Goal: Task Accomplishment & Management: Complete application form

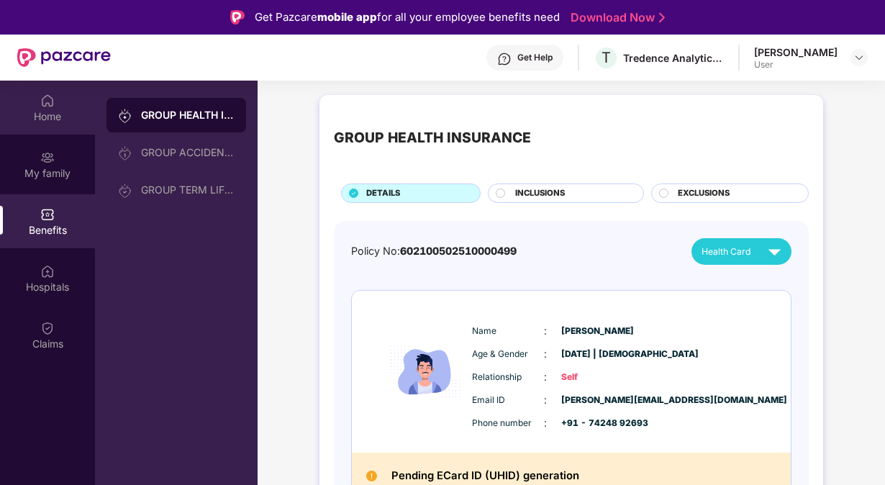
click at [39, 108] on div "Home" at bounding box center [47, 108] width 95 height 54
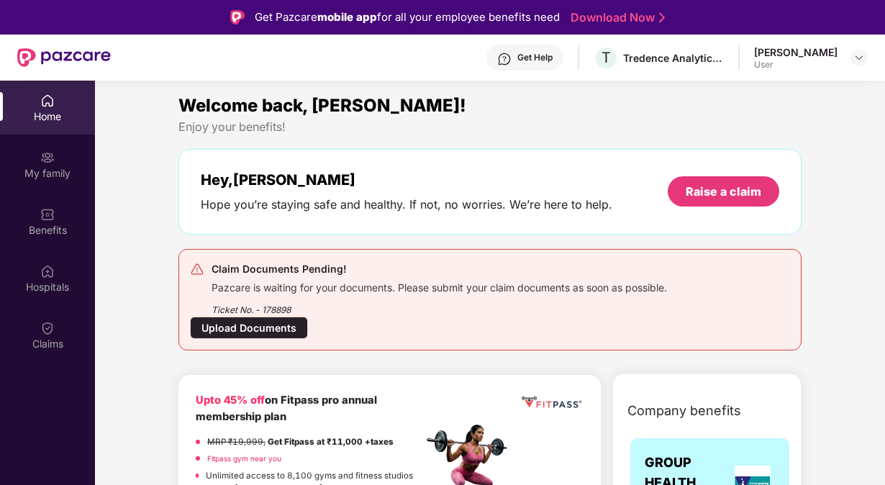
click at [245, 322] on div "Upload Documents" at bounding box center [249, 328] width 118 height 22
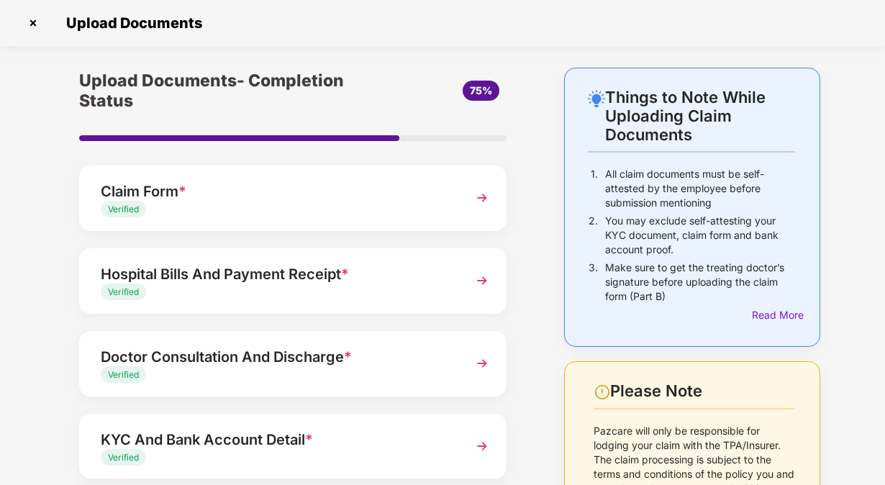
scroll to position [166, 0]
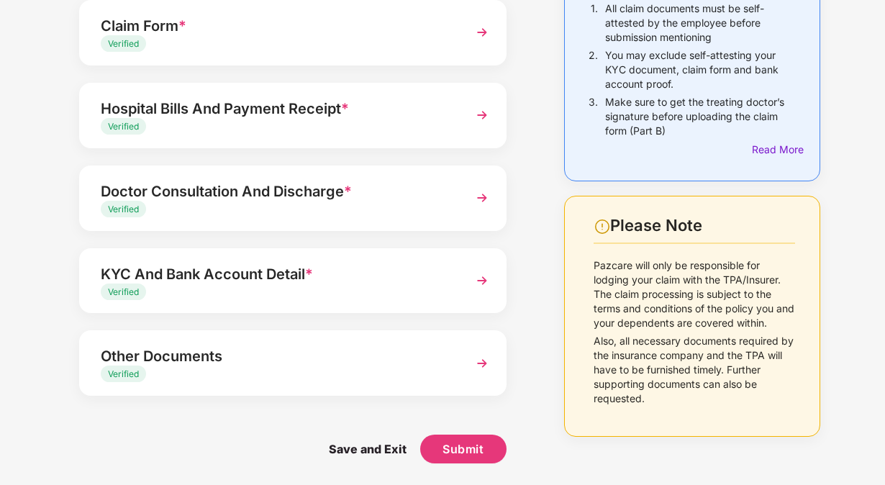
click at [296, 371] on div "Verified" at bounding box center [277, 375] width 352 height 14
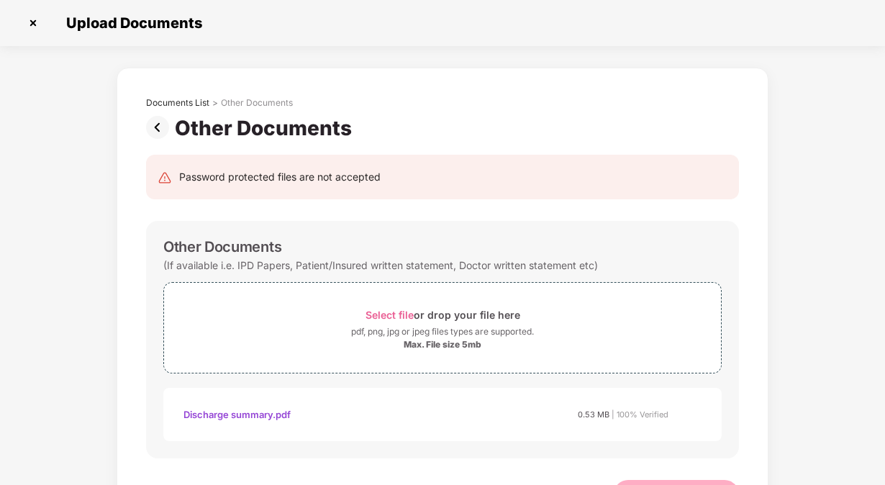
click at [150, 130] on img at bounding box center [160, 127] width 29 height 23
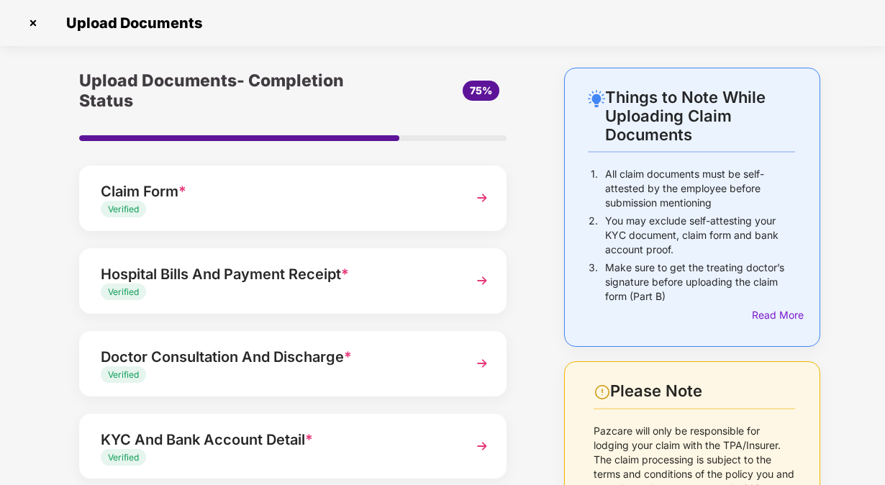
click at [37, 30] on img at bounding box center [33, 23] width 23 height 23
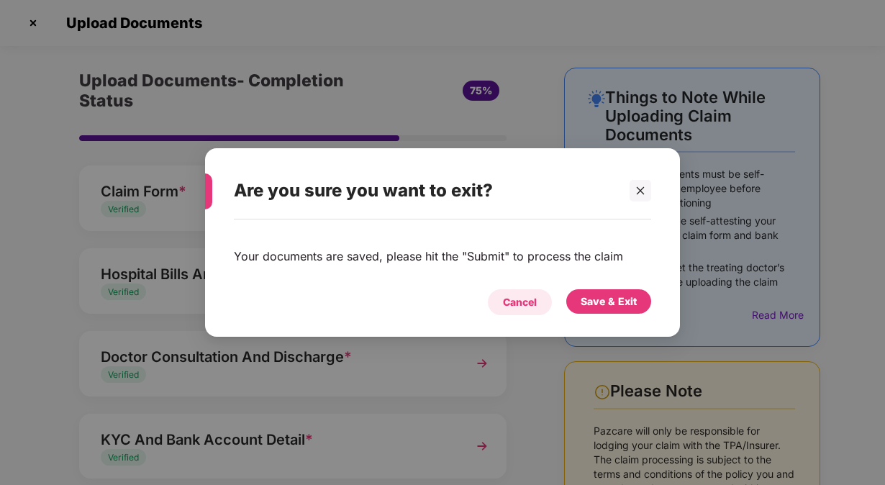
click at [505, 304] on div "Cancel" at bounding box center [520, 302] width 34 height 16
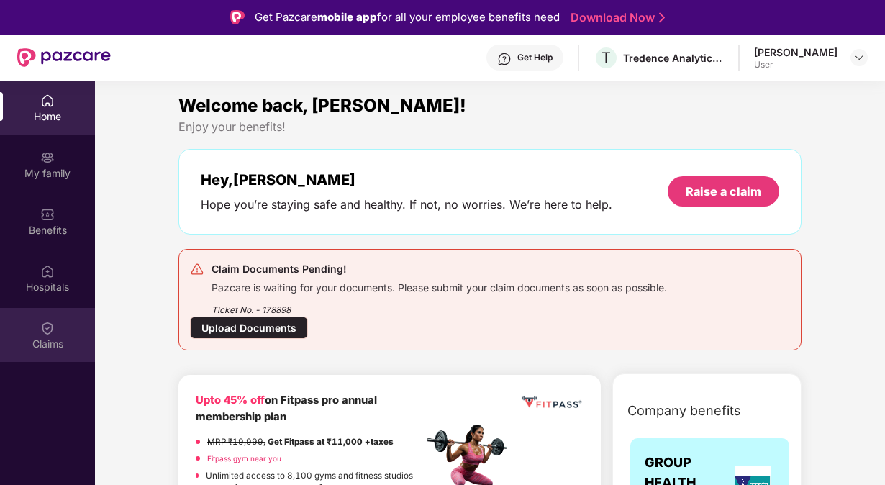
click at [14, 341] on div "Claims" at bounding box center [47, 344] width 95 height 14
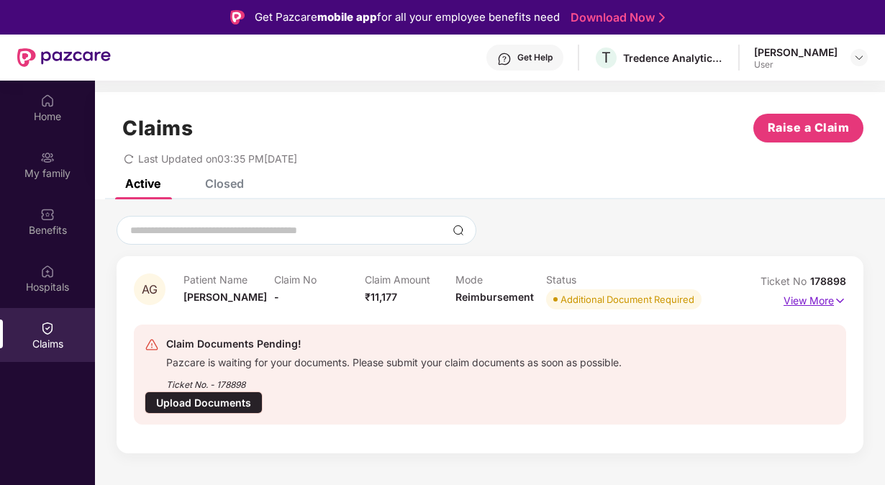
click at [819, 298] on p "View More" at bounding box center [815, 298] width 63 height 19
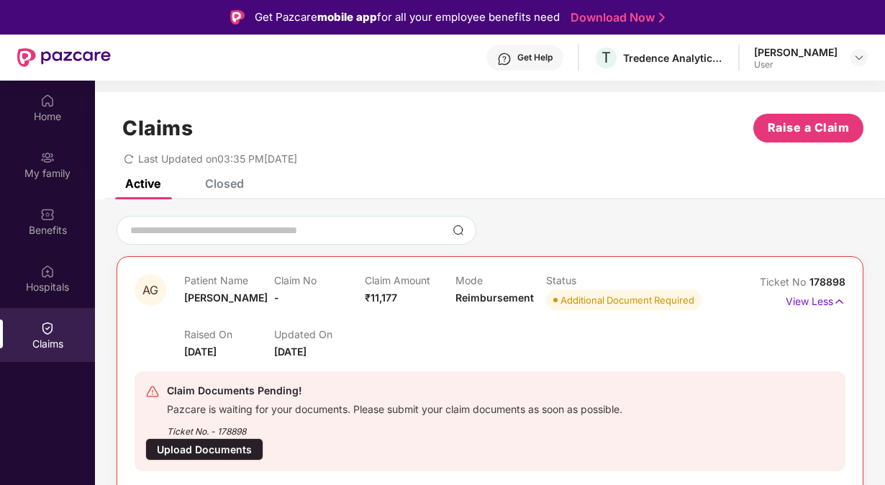
scroll to position [24, 0]
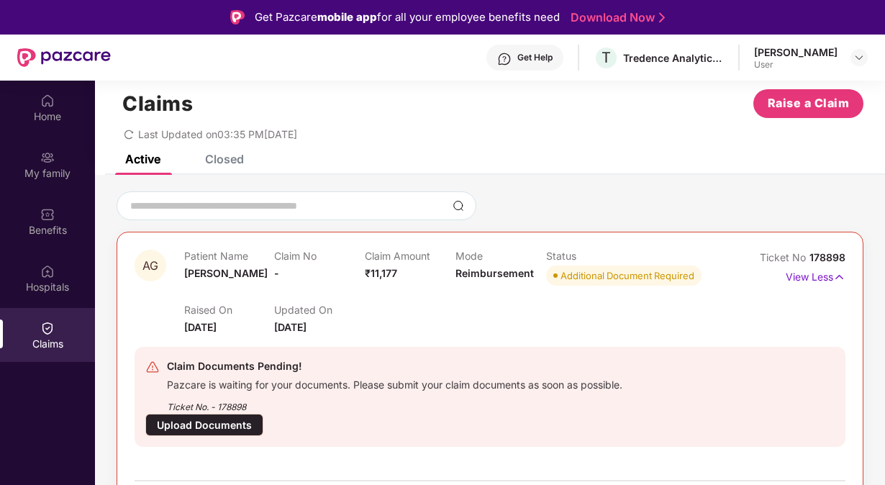
click at [588, 280] on div "Additional Document Required" at bounding box center [628, 275] width 134 height 14
drag, startPoint x: 558, startPoint y: 273, endPoint x: 638, endPoint y: 276, distance: 80.0
click at [638, 276] on span "Additional Document Required" at bounding box center [623, 276] width 155 height 20
click at [463, 378] on div "Pazcare is waiting for your documents. Please submit your claim documents as so…" at bounding box center [395, 383] width 456 height 17
click at [220, 426] on div "Upload Documents" at bounding box center [204, 425] width 118 height 22
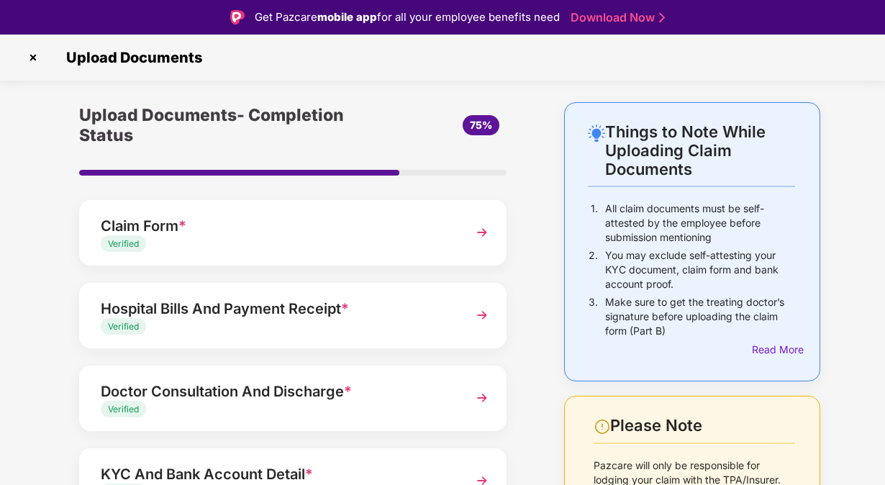
scroll to position [40, 0]
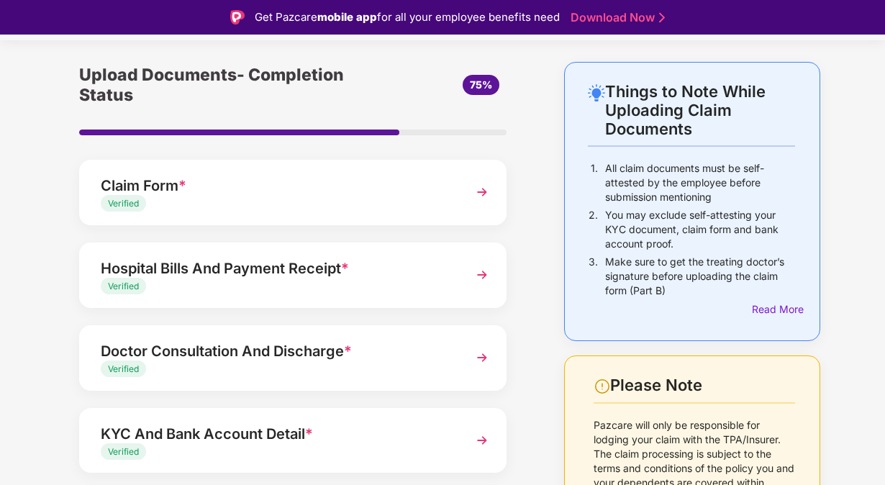
click at [292, 213] on div "Claim Form * Verified" at bounding box center [292, 192] width 427 height 65
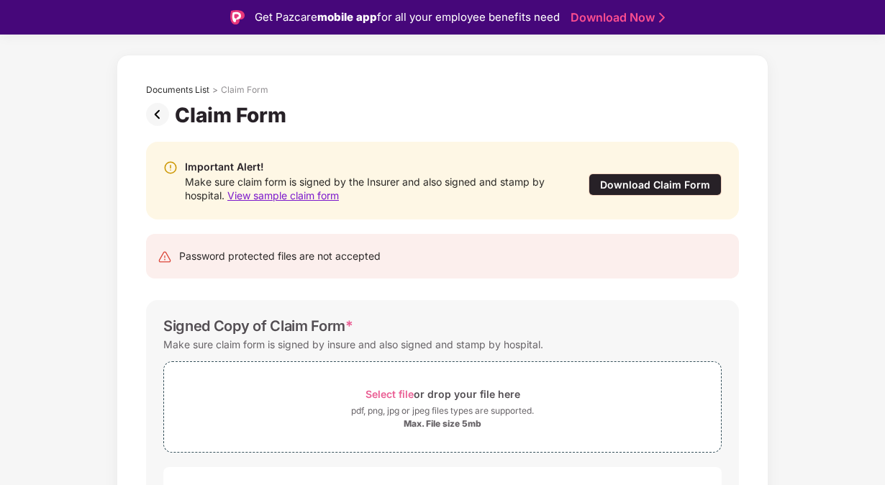
scroll to position [26, 0]
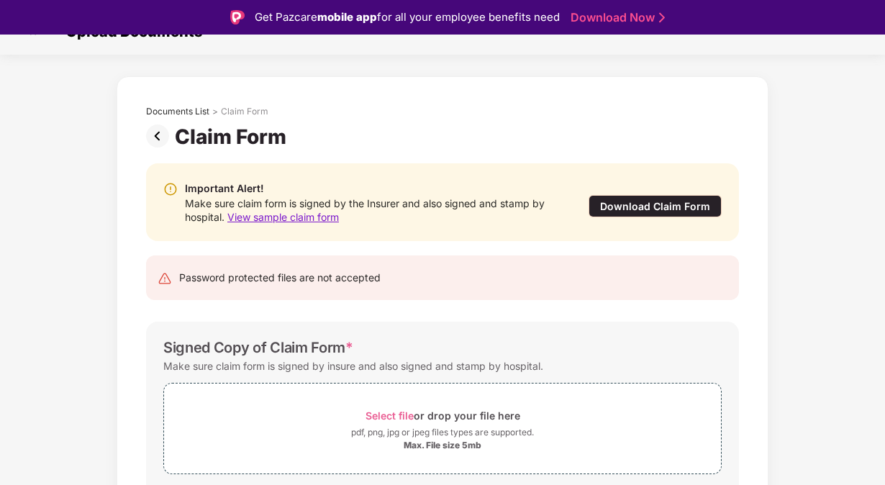
click at [161, 139] on img at bounding box center [160, 135] width 29 height 23
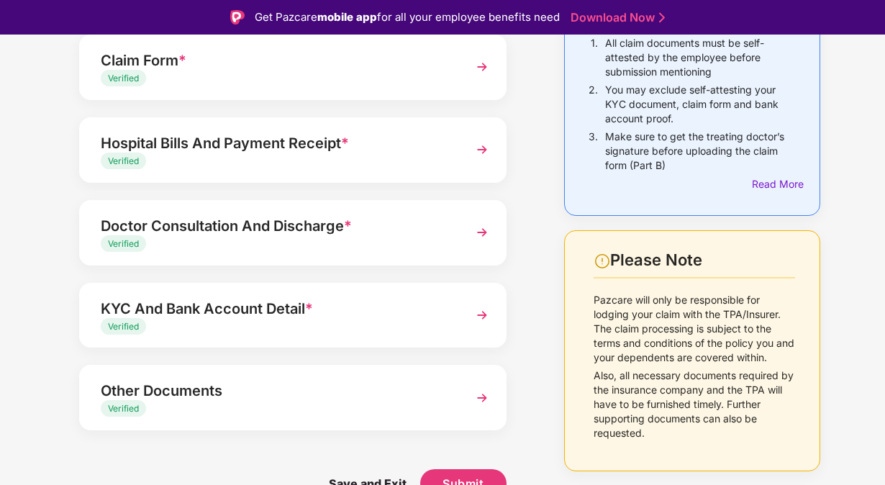
scroll to position [35, 0]
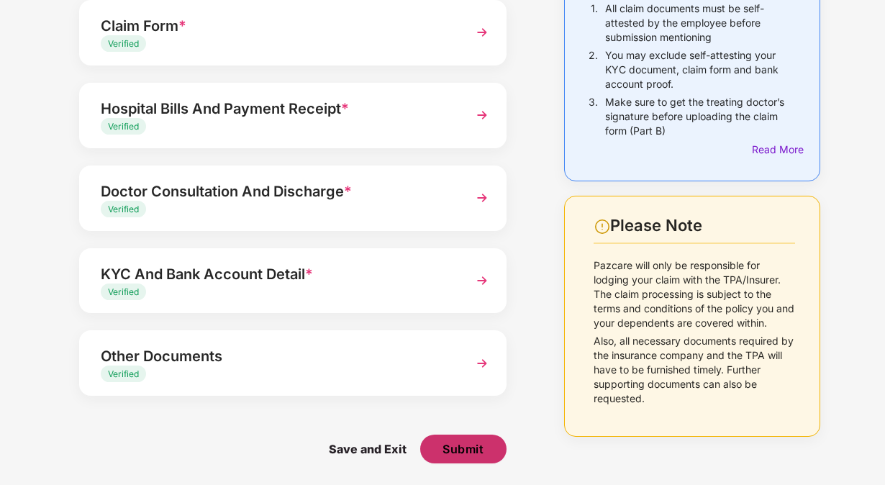
click at [453, 452] on span "Submit" at bounding box center [463, 449] width 41 height 16
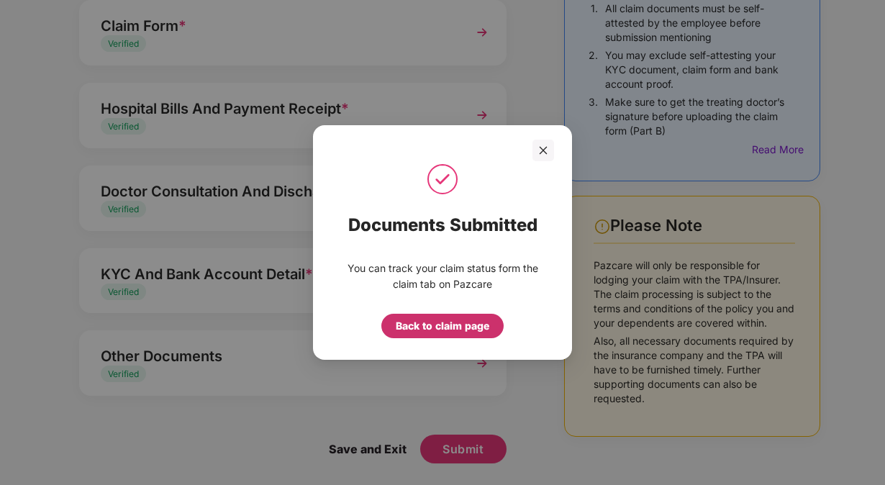
click at [402, 331] on div "Back to claim page" at bounding box center [443, 326] width 94 height 16
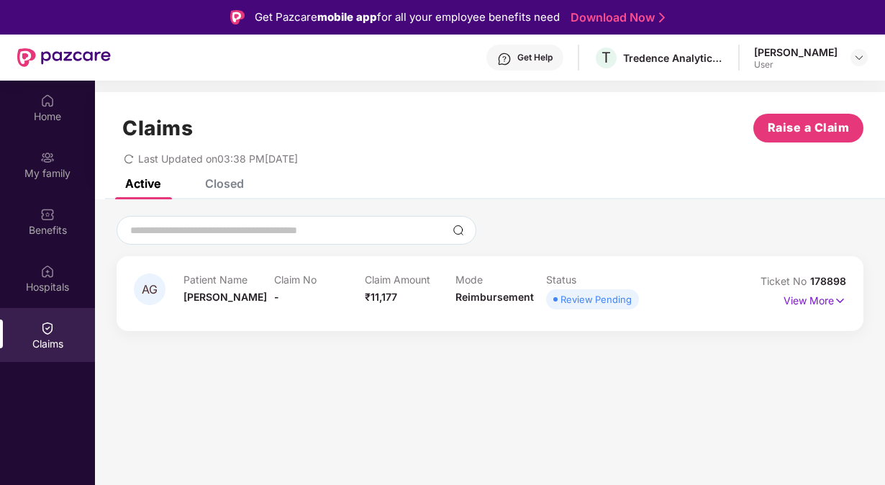
click at [429, 318] on div "AG Patient Name [PERSON_NAME] Claim No - Claim Amount ₹11,177 Mode Reimbursemen…" at bounding box center [490, 293] width 747 height 75
click at [815, 302] on p "View More" at bounding box center [815, 298] width 63 height 19
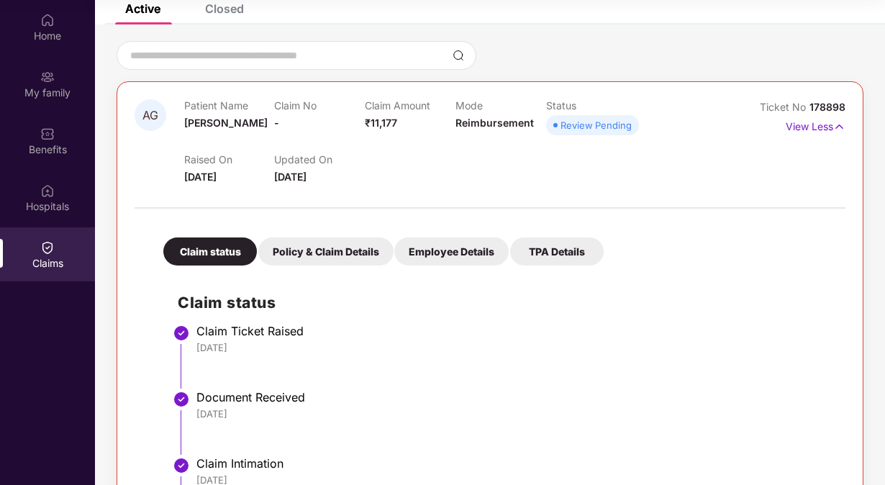
scroll to position [94, 0]
click at [325, 258] on div "Policy & Claim Details" at bounding box center [325, 252] width 135 height 28
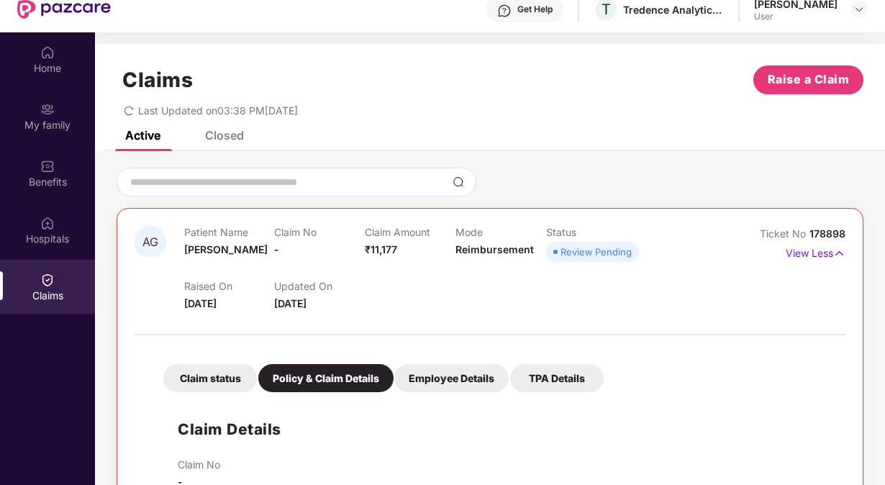
scroll to position [47, 0]
click at [163, 135] on div "Active Closed" at bounding box center [174, 136] width 140 height 32
click at [63, 284] on div "Claims" at bounding box center [47, 288] width 95 height 54
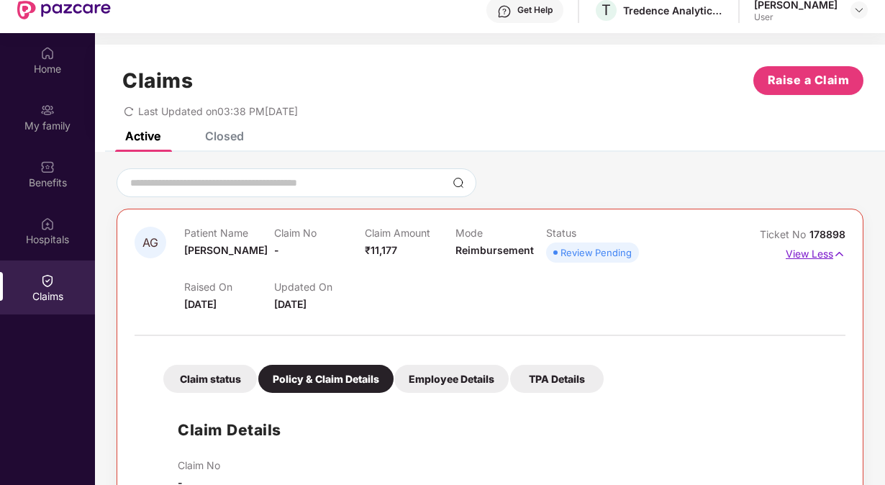
click at [816, 247] on p "View Less" at bounding box center [816, 252] width 60 height 19
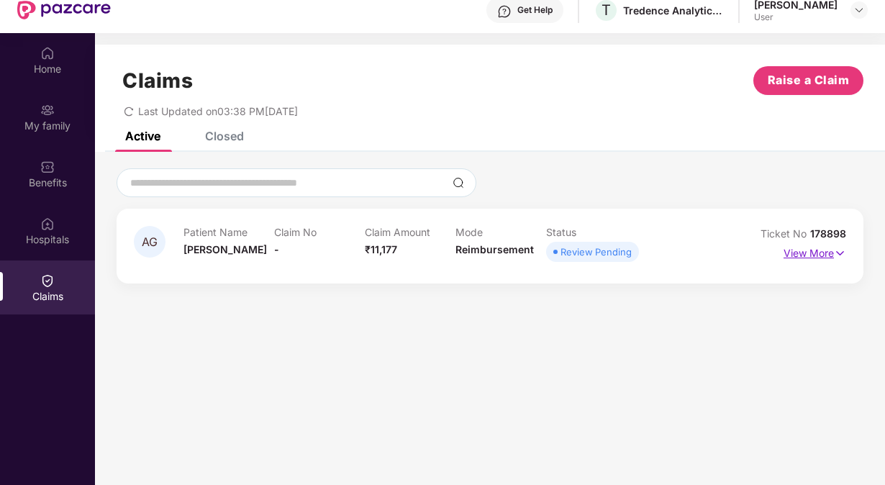
click at [793, 246] on p "View More" at bounding box center [815, 251] width 63 height 19
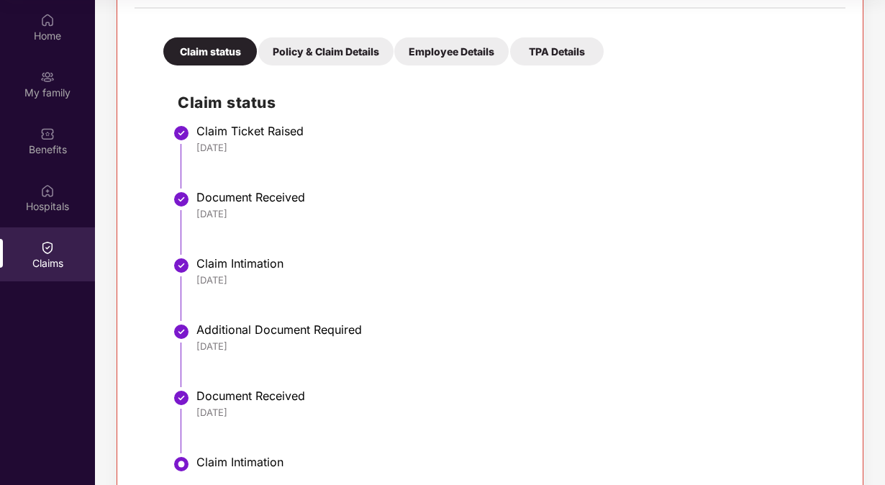
scroll to position [335, 0]
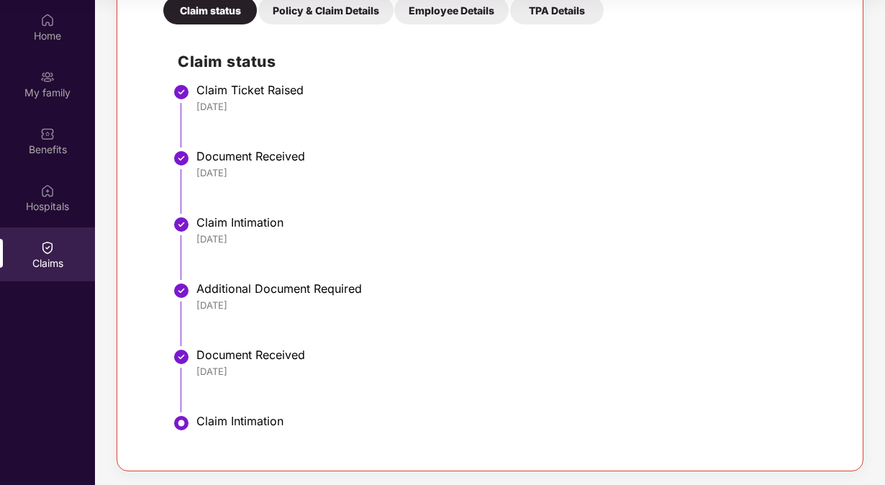
click at [287, 292] on div "Additional Document Required" at bounding box center [513, 288] width 635 height 14
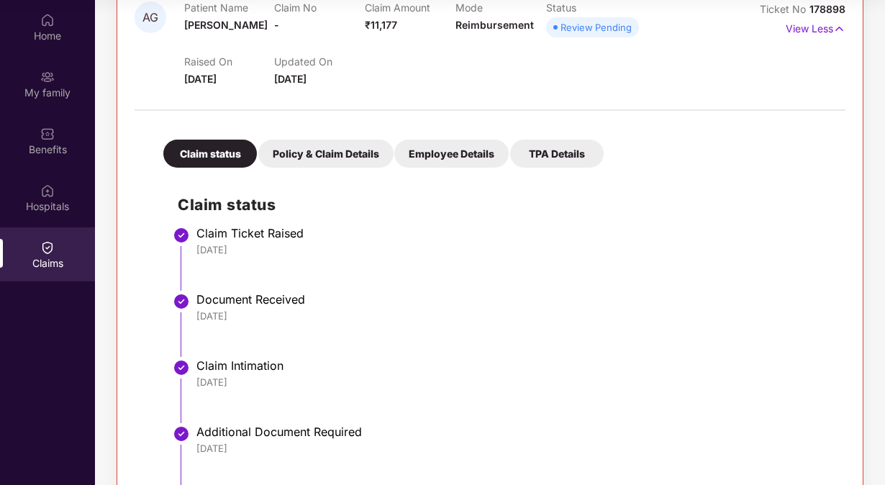
scroll to position [184, 0]
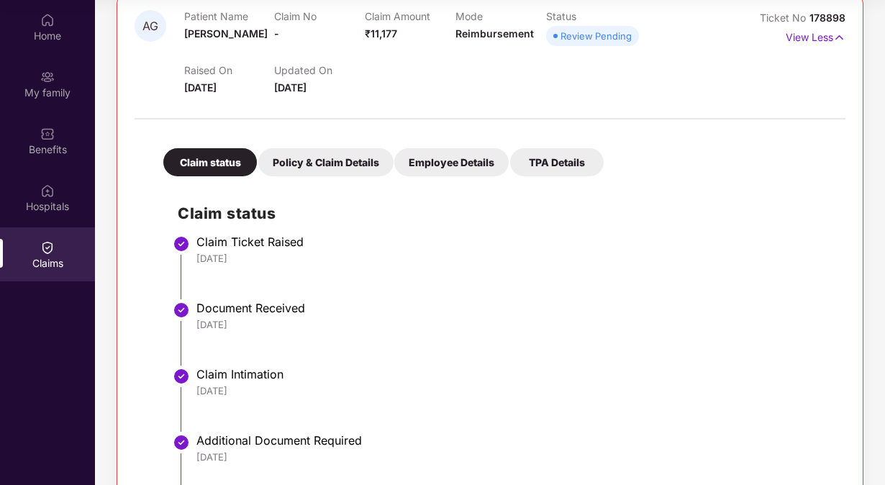
click at [330, 170] on div "Policy & Claim Details" at bounding box center [325, 162] width 135 height 28
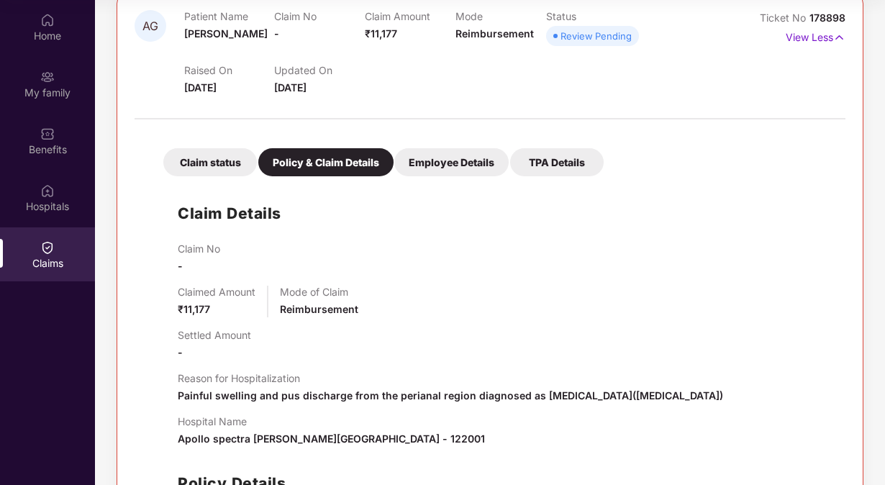
click at [440, 154] on div "Employee Details" at bounding box center [451, 162] width 114 height 28
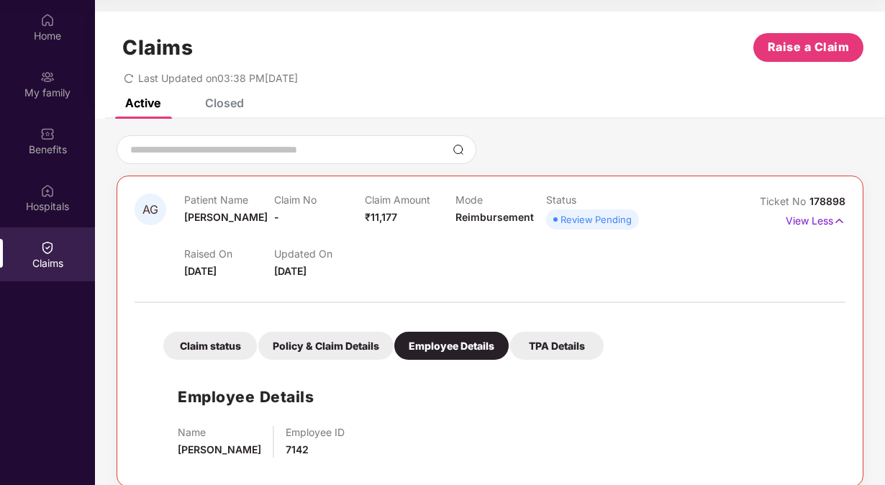
scroll to position [0, 0]
click at [579, 345] on div "TPA Details" at bounding box center [557, 346] width 94 height 28
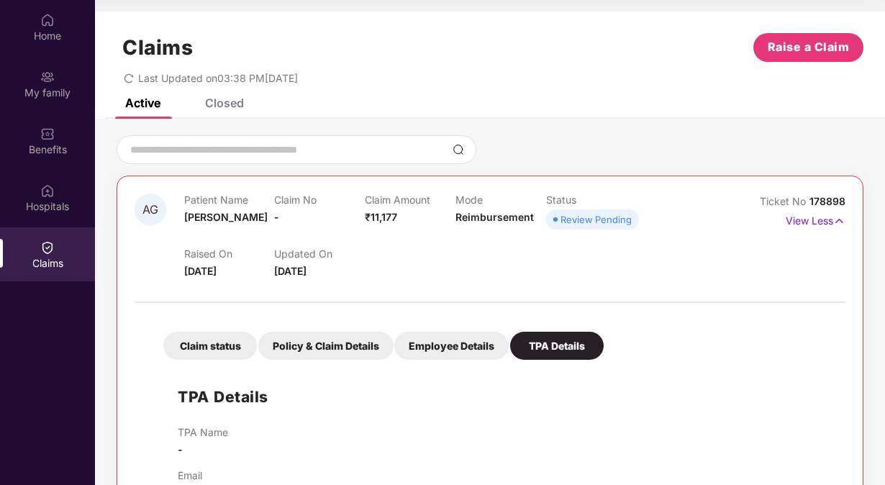
scroll to position [47, 0]
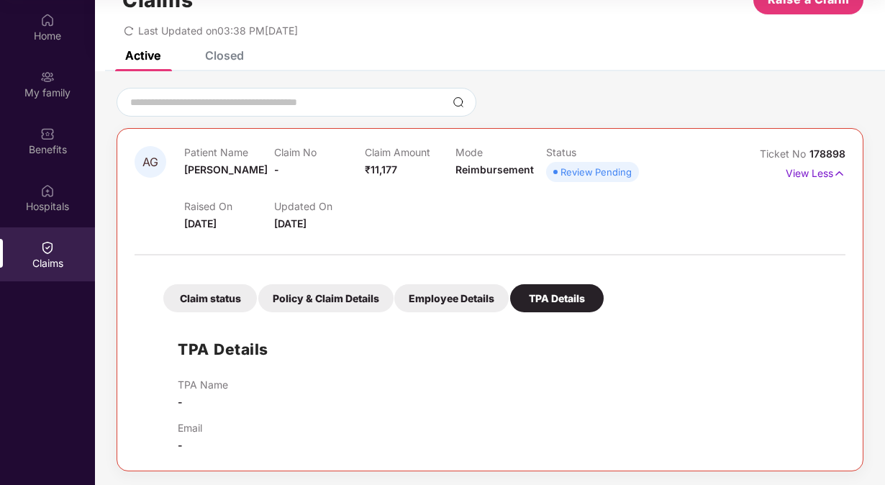
click at [463, 312] on div "Claim status Policy & Claim Details Employee Details TPA Details TPA Details TP…" at bounding box center [490, 358] width 711 height 191
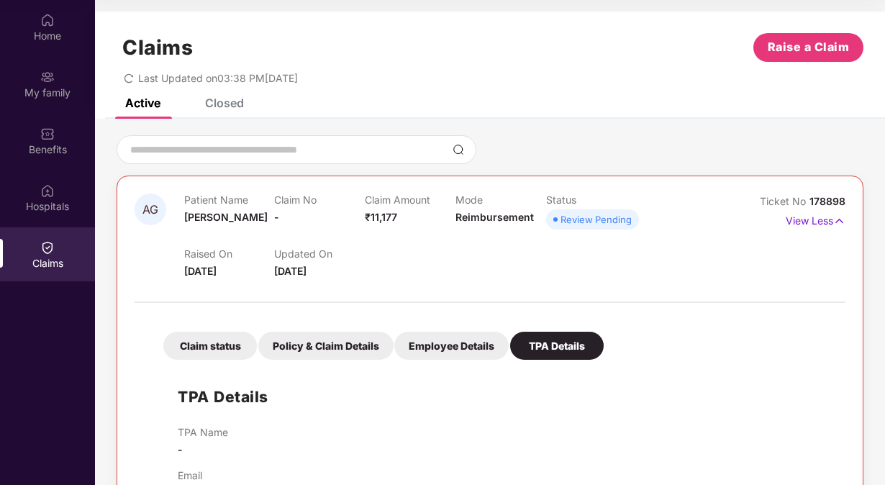
click at [210, 102] on div "Closed" at bounding box center [224, 103] width 39 height 14
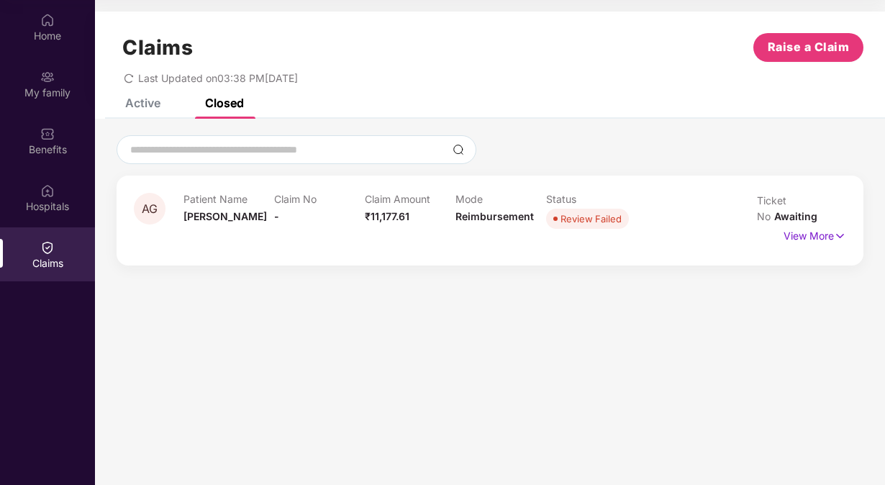
click at [137, 105] on div "Active" at bounding box center [142, 103] width 35 height 14
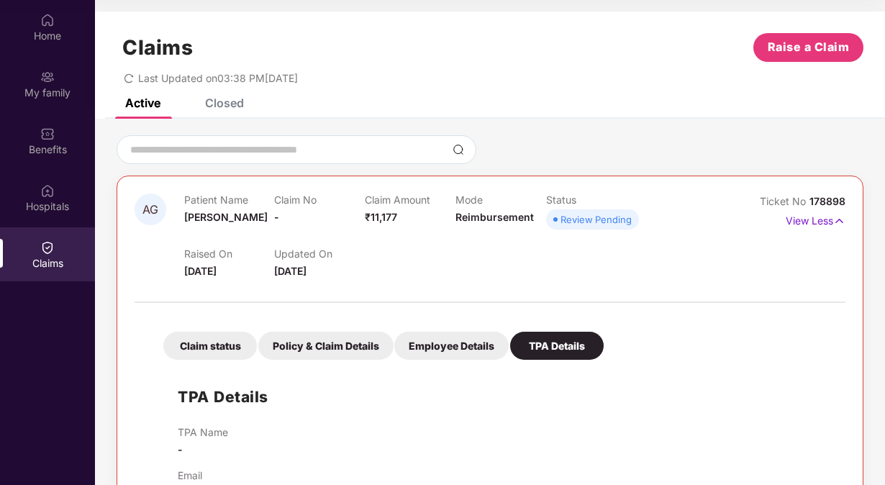
scroll to position [47, 0]
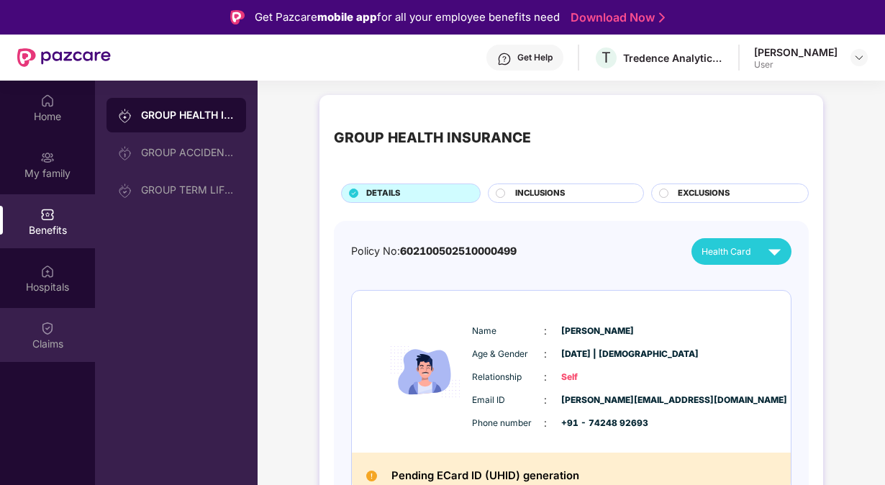
click at [61, 344] on div "Claims" at bounding box center [47, 344] width 95 height 14
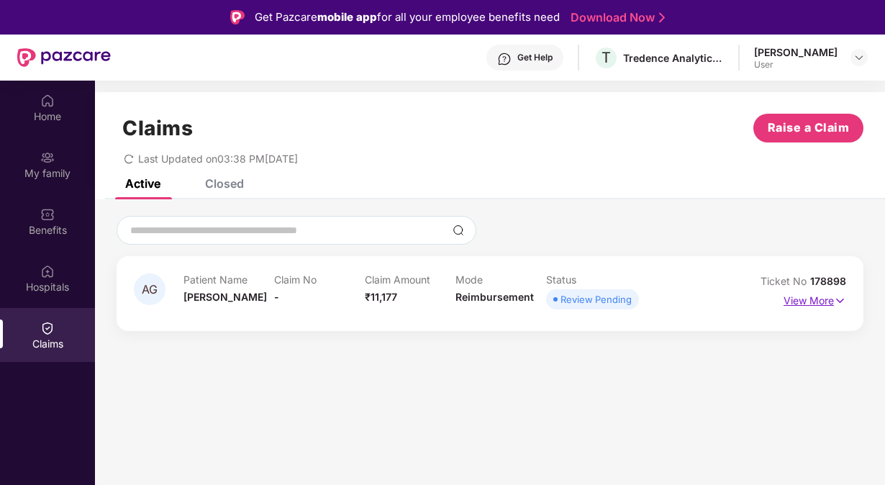
click at [820, 297] on p "View More" at bounding box center [815, 298] width 63 height 19
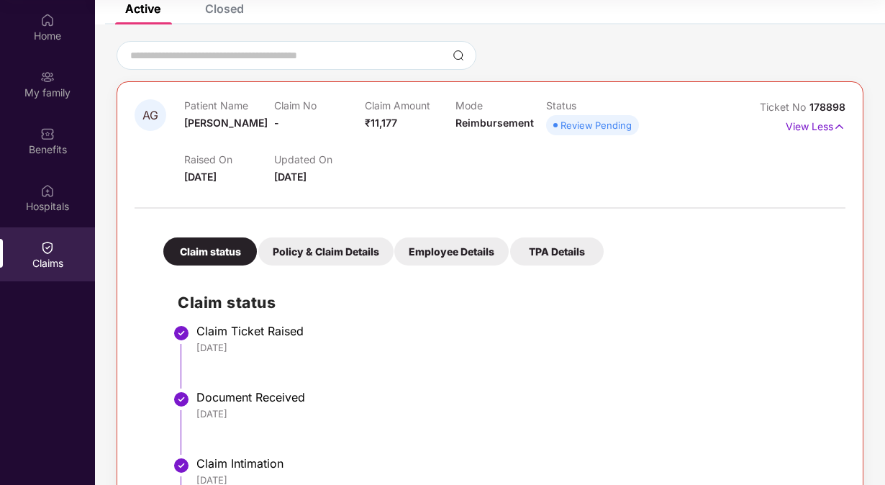
scroll to position [94, 0]
click at [315, 249] on div "Policy & Claim Details" at bounding box center [325, 252] width 135 height 28
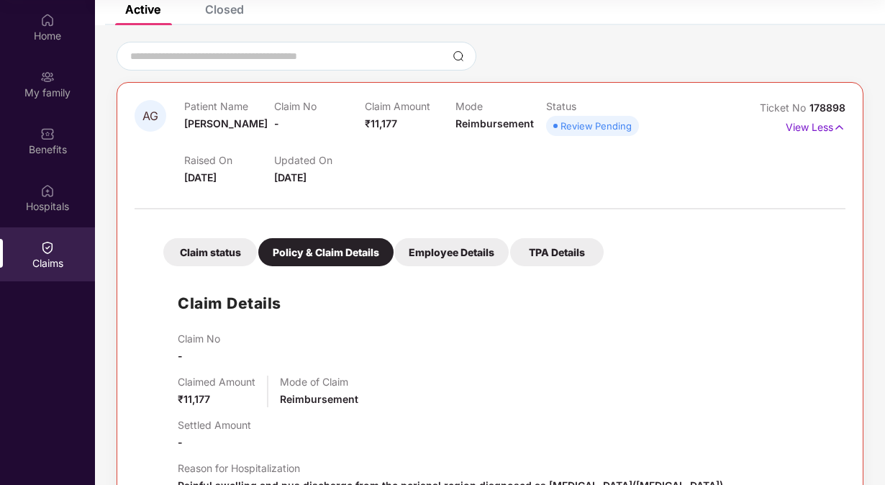
click at [397, 253] on div "Employee Details" at bounding box center [451, 252] width 114 height 28
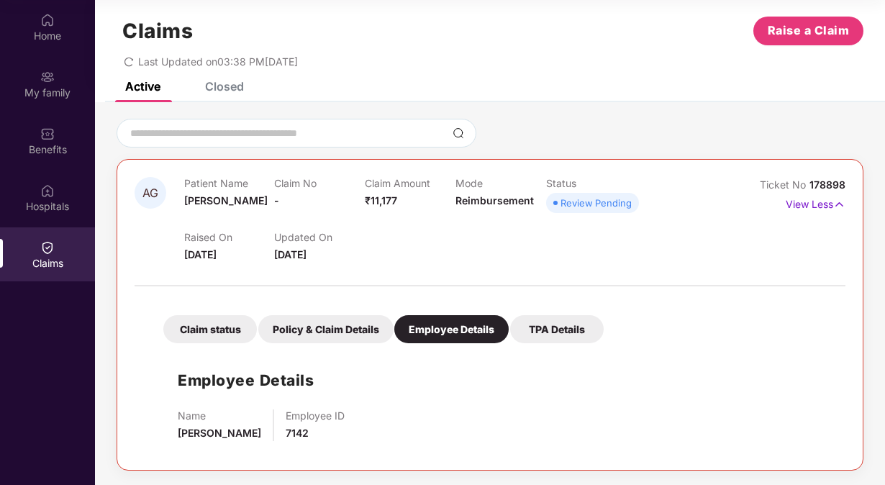
scroll to position [0, 0]
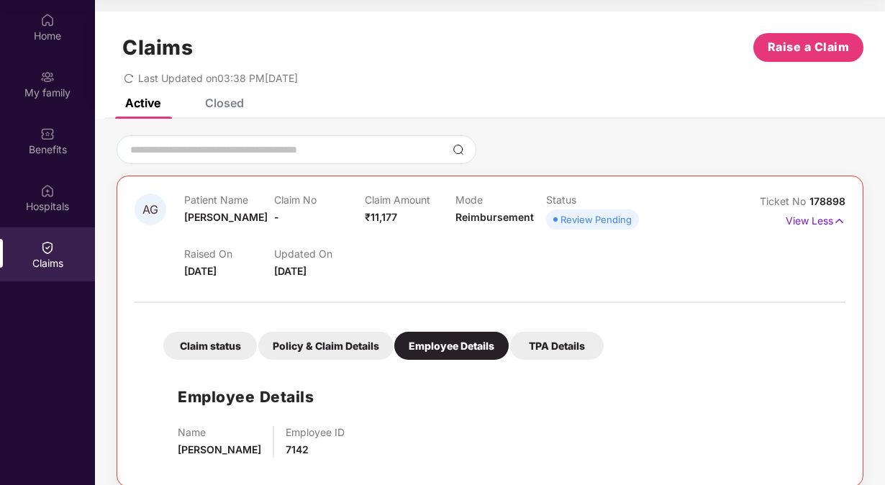
click at [576, 338] on div "TPA Details" at bounding box center [557, 346] width 94 height 28
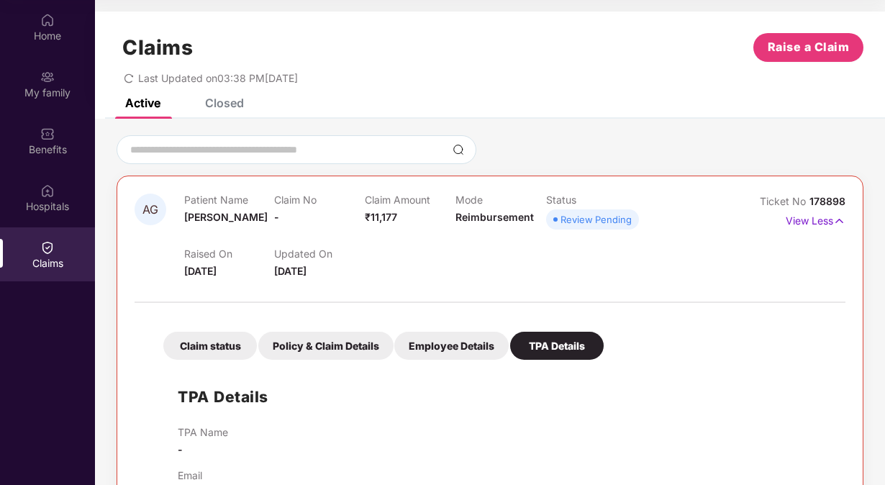
scroll to position [47, 0]
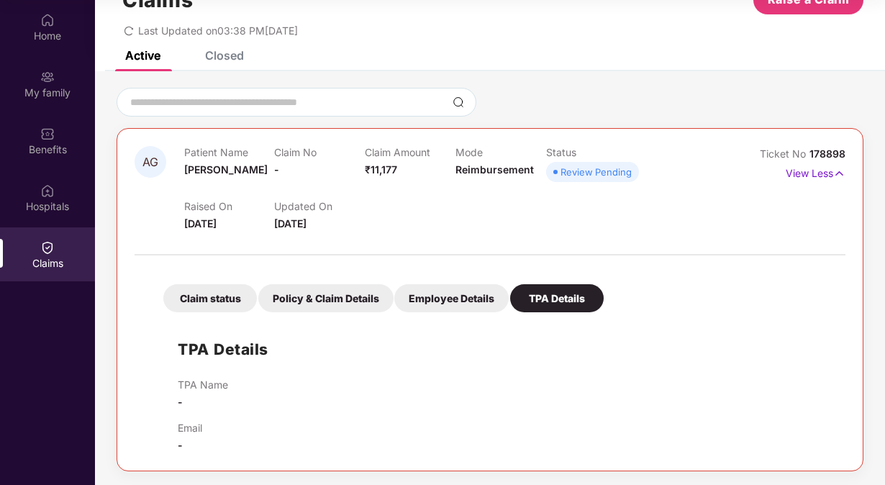
click at [472, 307] on div "Employee Details" at bounding box center [451, 298] width 114 height 28
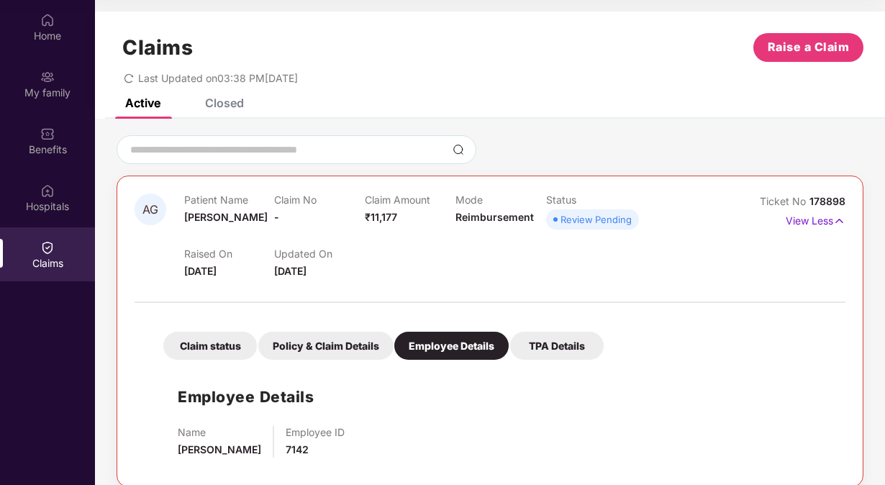
scroll to position [16, 0]
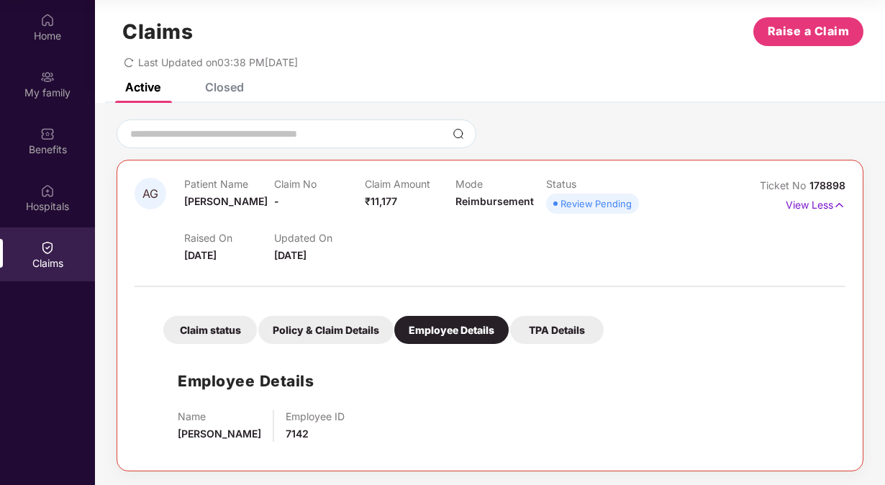
click at [374, 327] on div "Policy & Claim Details" at bounding box center [325, 330] width 135 height 28
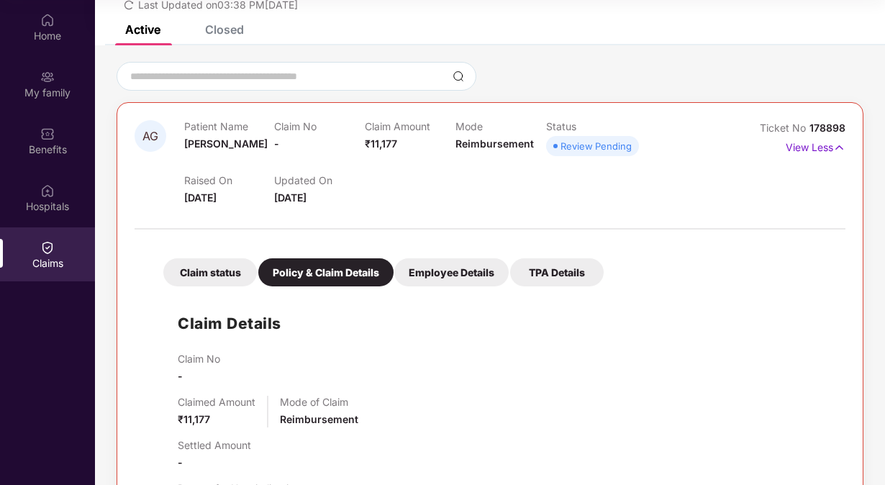
scroll to position [0, 0]
